Goal: Information Seeking & Learning: Check status

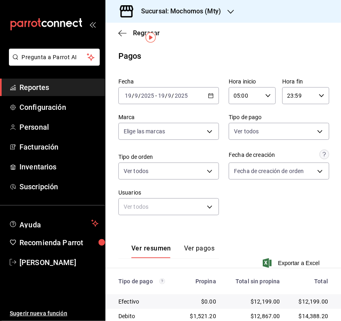
scroll to position [18, 0]
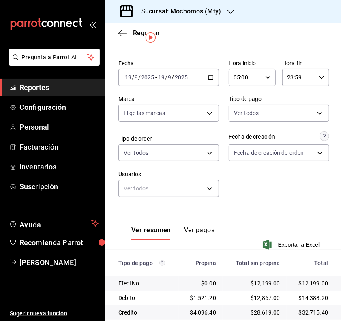
click at [208, 75] on \(Stroke\) "button" at bounding box center [210, 77] width 5 height 4
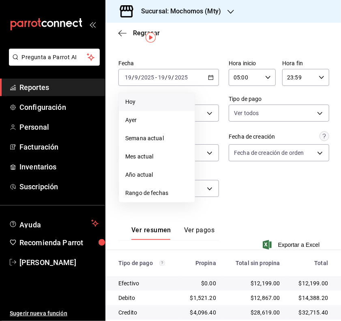
click at [150, 100] on span "Hoy" at bounding box center [156, 102] width 63 height 9
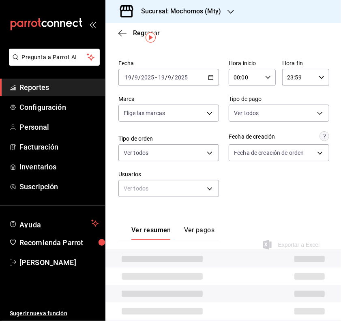
click at [265, 80] on icon "button" at bounding box center [268, 78] width 6 height 6
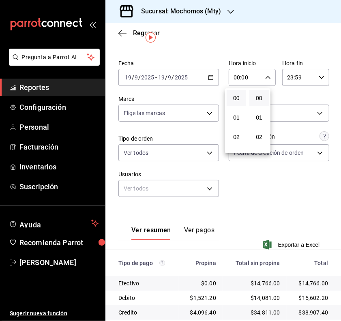
scroll to position [101, 0]
click at [238, 92] on span "05" at bounding box center [237, 94] width 10 height 6
type input "05:00"
click at [303, 189] on div at bounding box center [170, 160] width 341 height 321
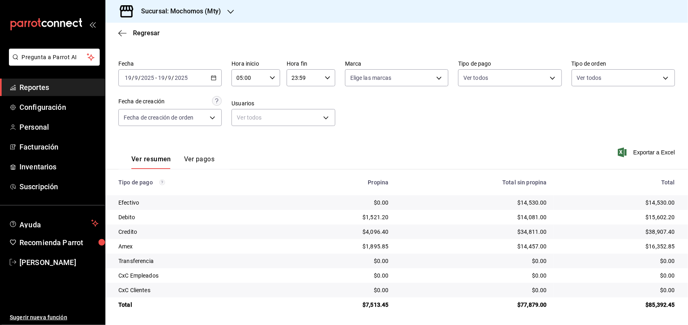
scroll to position [18, 0]
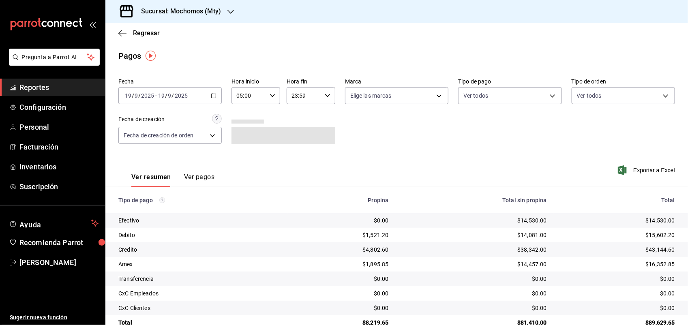
click at [60, 88] on span "Reportes" at bounding box center [58, 87] width 79 height 11
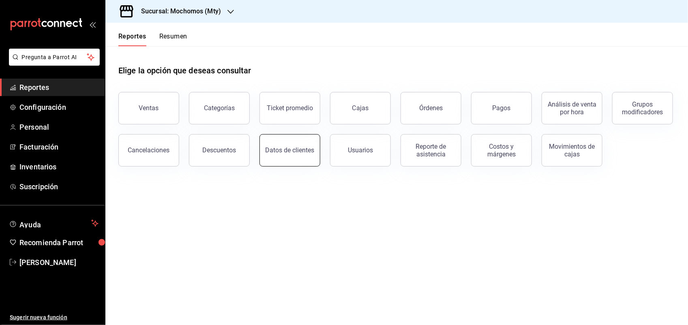
click at [294, 139] on button "Datos de clientes" at bounding box center [290, 150] width 61 height 32
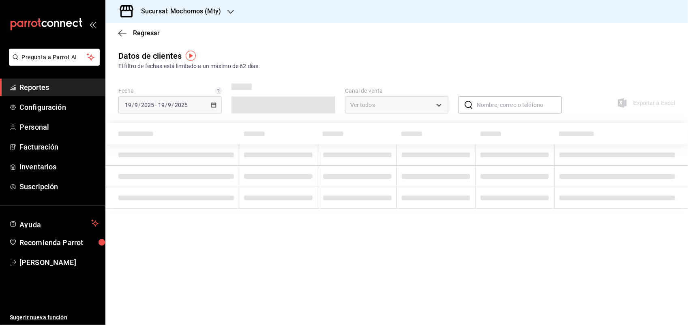
type input "PARROT,DIDI_FOOD,ONLINE"
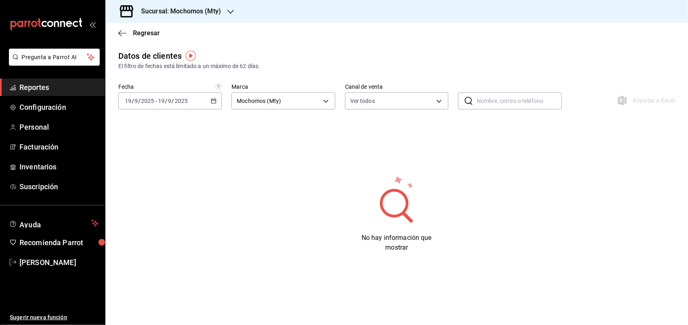
click at [57, 84] on span "Reportes" at bounding box center [58, 87] width 79 height 11
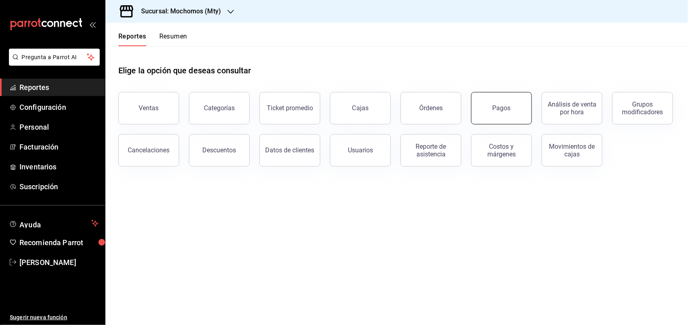
drag, startPoint x: 473, startPoint y: 101, endPoint x: 464, endPoint y: 101, distance: 8.9
click at [473, 101] on div "Pagos" at bounding box center [497, 103] width 71 height 42
click at [438, 100] on button "Órdenes" at bounding box center [431, 108] width 61 height 32
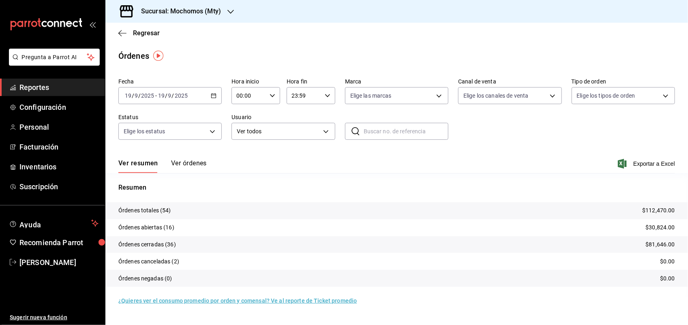
click at [196, 162] on button "Ver órdenes" at bounding box center [189, 166] width 36 height 14
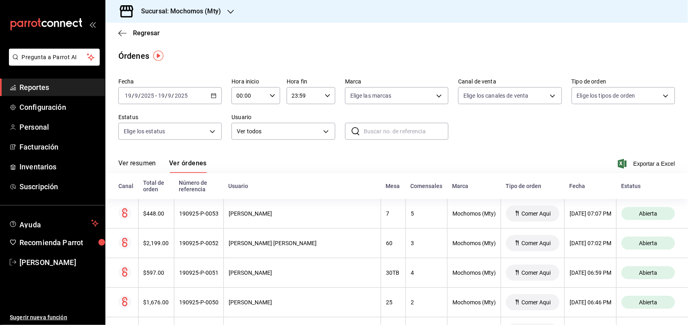
click at [157, 159] on div "Ver resumen Ver órdenes" at bounding box center [162, 166] width 88 height 14
click at [149, 163] on button "Ver resumen" at bounding box center [137, 166] width 38 height 14
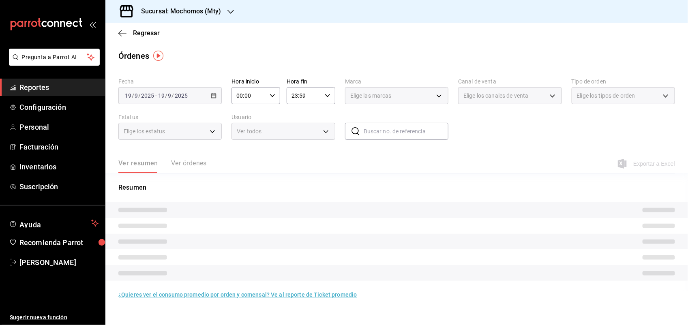
click at [139, 37] on div "Regresar" at bounding box center [396, 33] width 583 height 21
click at [139, 35] on span "Regresar" at bounding box center [146, 33] width 27 height 8
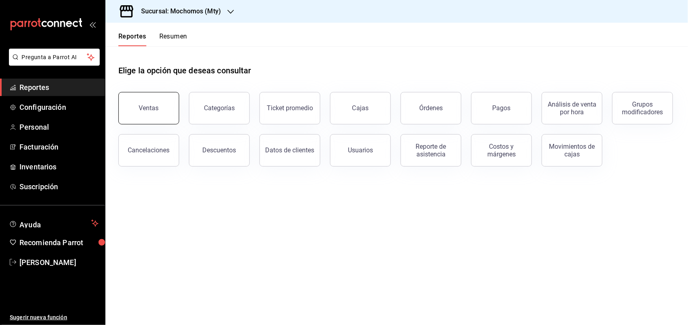
click at [170, 113] on button "Ventas" at bounding box center [148, 108] width 61 height 32
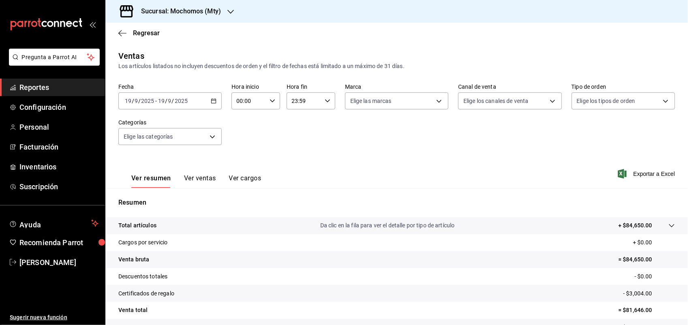
scroll to position [63, 0]
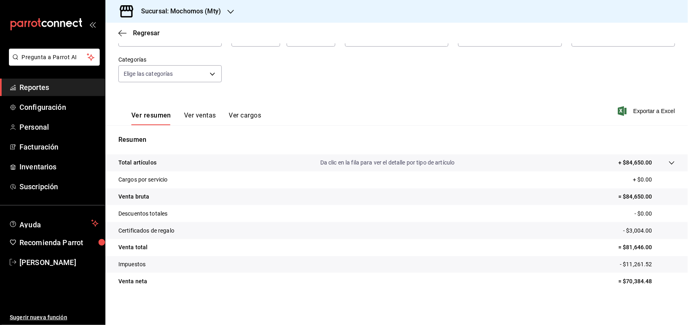
click at [39, 89] on span "Reportes" at bounding box center [58, 87] width 79 height 11
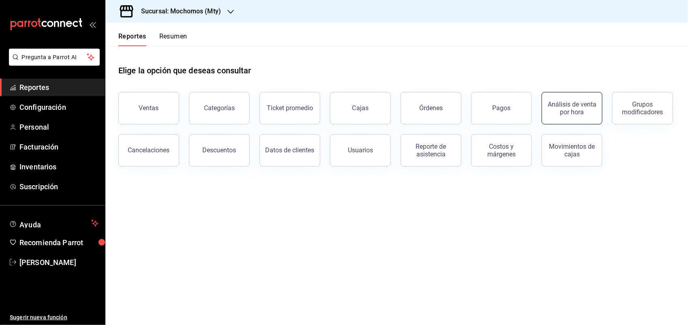
click at [585, 117] on button "Análisis de venta por hora" at bounding box center [572, 108] width 61 height 32
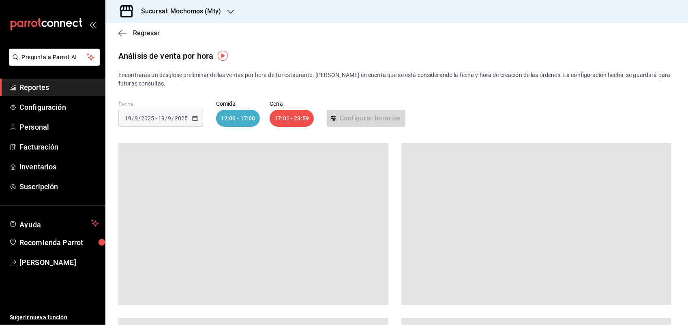
click at [120, 33] on icon "button" at bounding box center [122, 33] width 8 height 7
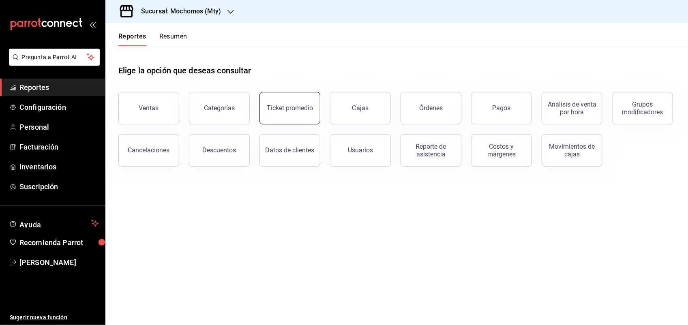
click at [292, 109] on div "Ticket promedio" at bounding box center [290, 108] width 46 height 8
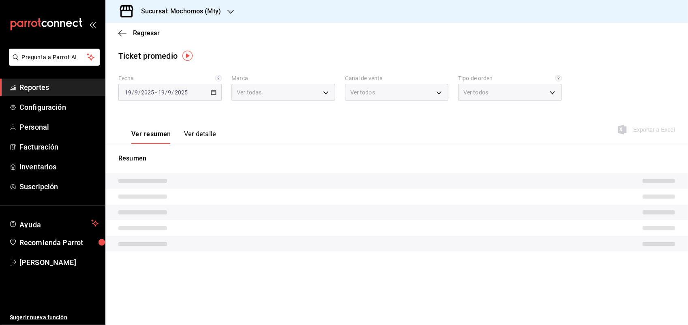
type input "b352ad34-a903-4246-b8b1-197398375429"
type input "PARROT,UBER_EATS,RAPPI,DIDI_FOOD,ONLINE"
type input "7f152bcd-c808-43b1-8377-7ee3764f5c48,abc1671a-a22f-403c-8860-9d090036c428,f5090…"
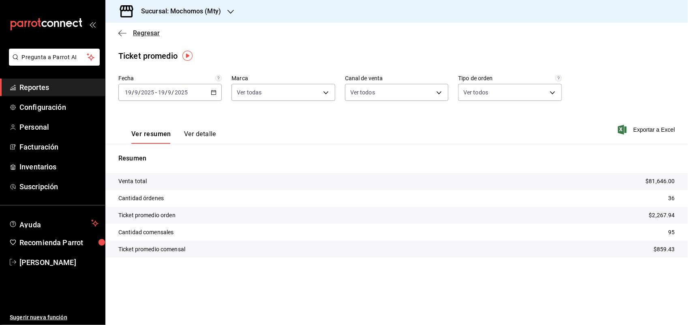
click at [120, 32] on icon "button" at bounding box center [122, 33] width 8 height 7
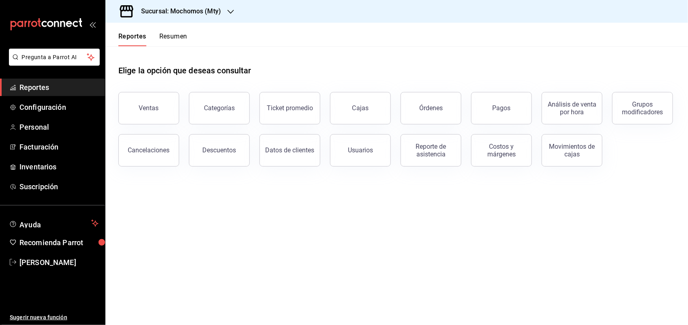
click at [181, 39] on button "Resumen" at bounding box center [173, 39] width 28 height 14
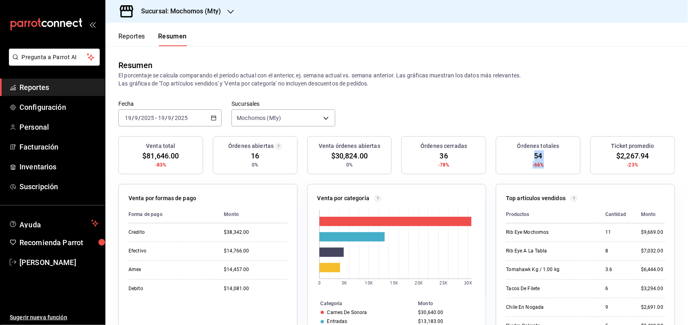
drag, startPoint x: 535, startPoint y: 159, endPoint x: 527, endPoint y: 153, distance: 9.2
click at [527, 153] on div "Órdenes totales 54 -66%" at bounding box center [538, 155] width 85 height 38
drag, startPoint x: 527, startPoint y: 153, endPoint x: 504, endPoint y: 157, distance: 23.4
click at [504, 157] on div "Órdenes totales 54 -66%" at bounding box center [538, 155] width 85 height 38
